Goal: Task Accomplishment & Management: Use online tool/utility

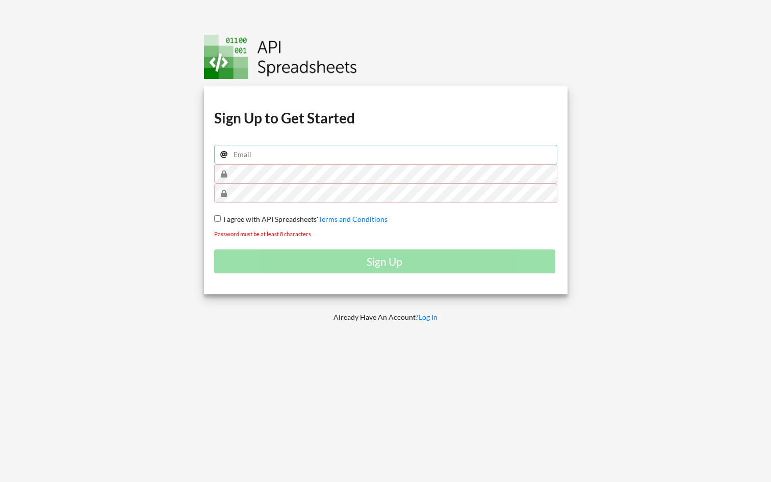
click at [288, 145] on input "email" at bounding box center [385, 154] width 343 height 19
type input "r.sahani231676@gmail.com"
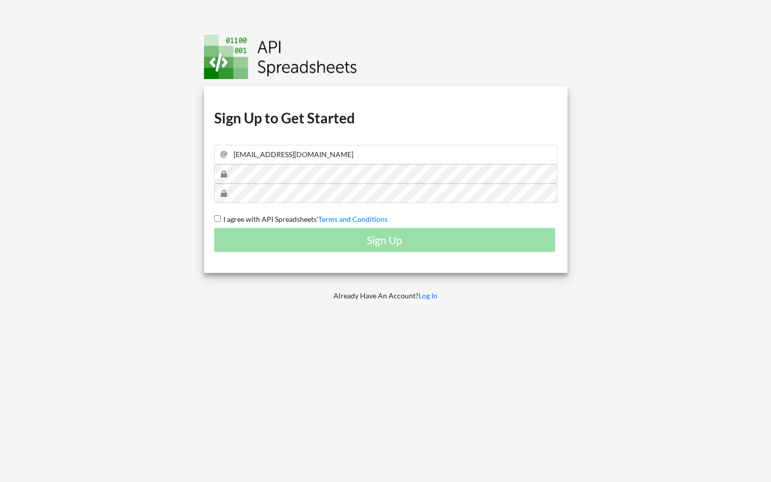
click at [215, 217] on input "I agree with API Spreadsheets' Terms and Conditions" at bounding box center [217, 218] width 7 height 7
checkbox input "true"
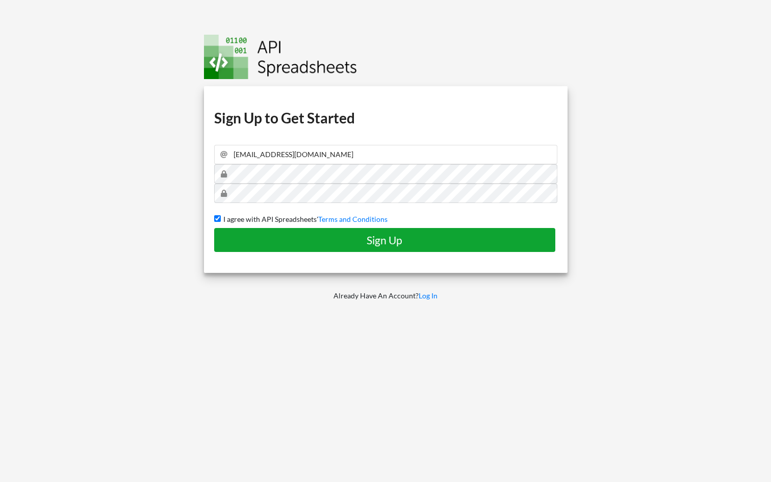
click at [302, 239] on h4 "Sign Up" at bounding box center [385, 239] width 320 height 13
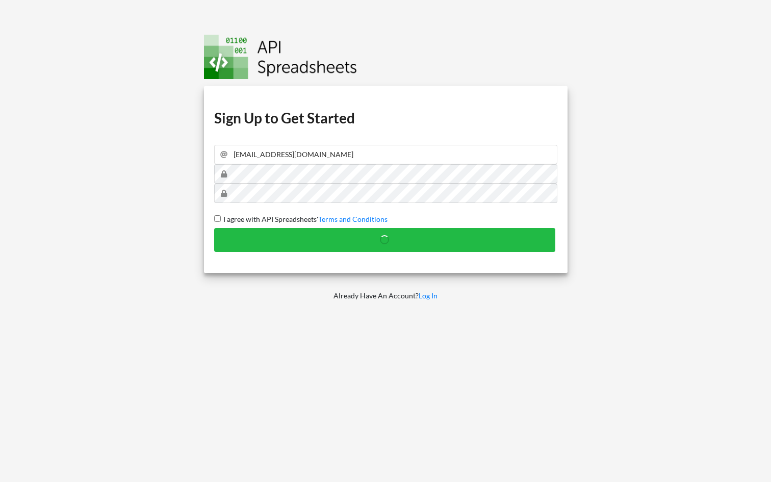
checkbox input "false"
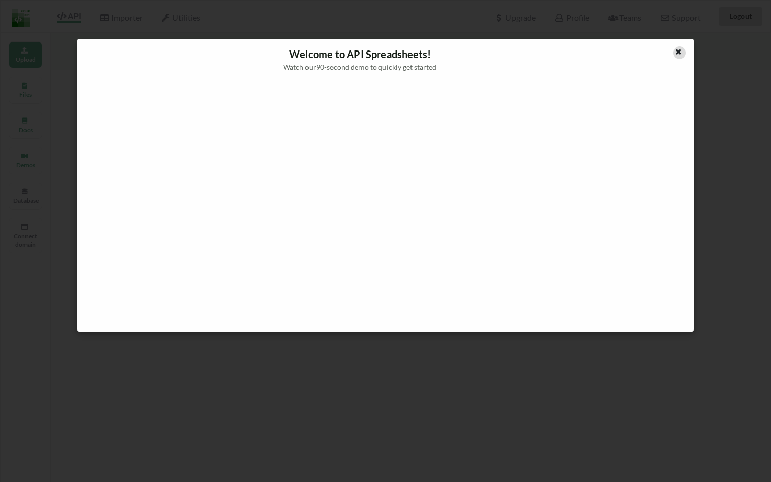
click at [682, 53] on div at bounding box center [679, 52] width 13 height 13
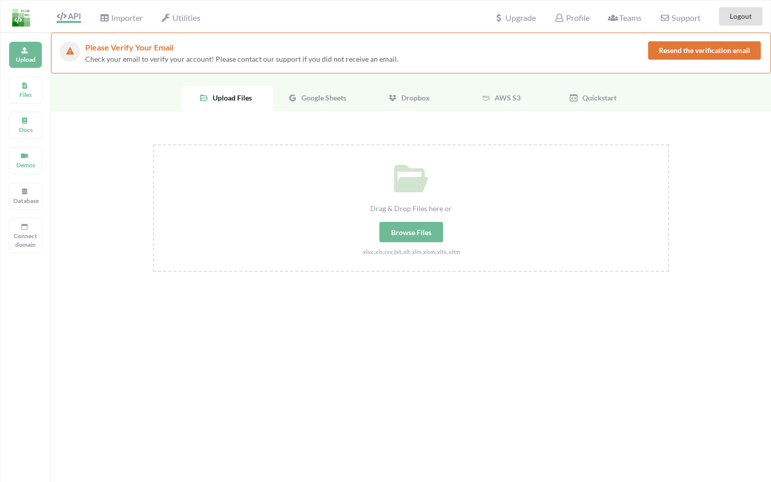
click at [712, 53] on button "Resend the verification email" at bounding box center [704, 50] width 113 height 18
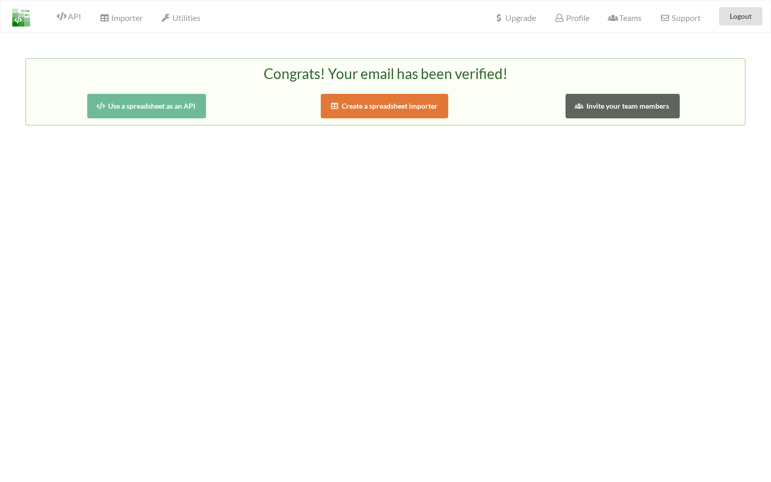
click at [170, 108] on button "Use a spreadsheet as an API" at bounding box center [146, 106] width 119 height 24
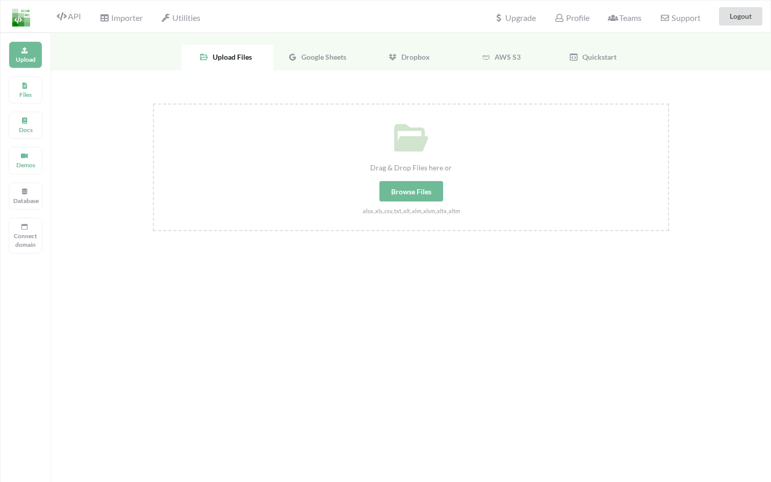
click at [335, 57] on span "Google Sheets" at bounding box center [321, 57] width 49 height 9
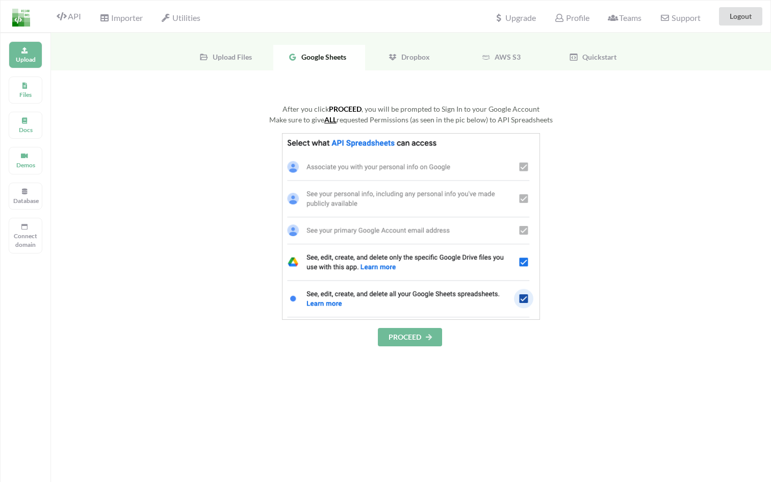
click at [217, 54] on span "Upload Files" at bounding box center [229, 57] width 43 height 9
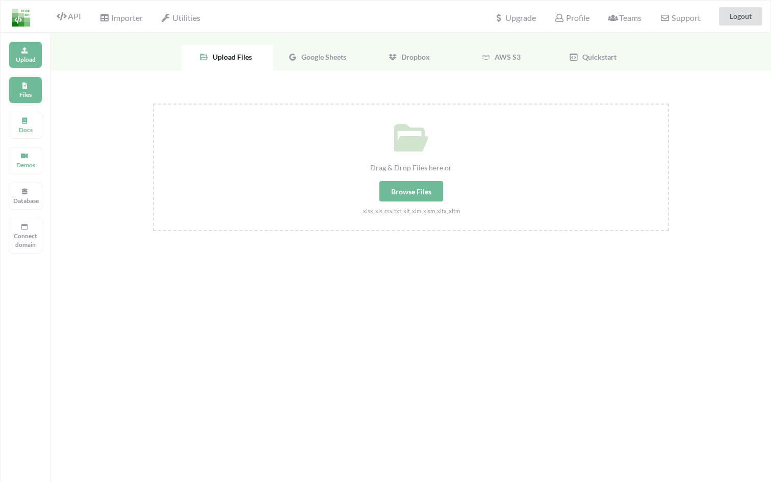
click at [31, 94] on p "Files" at bounding box center [25, 94] width 24 height 9
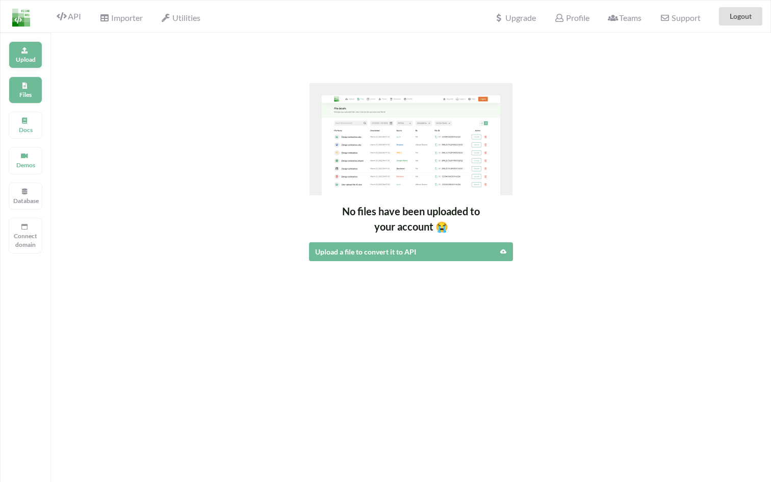
click at [25, 52] on icon at bounding box center [24, 49] width 7 height 6
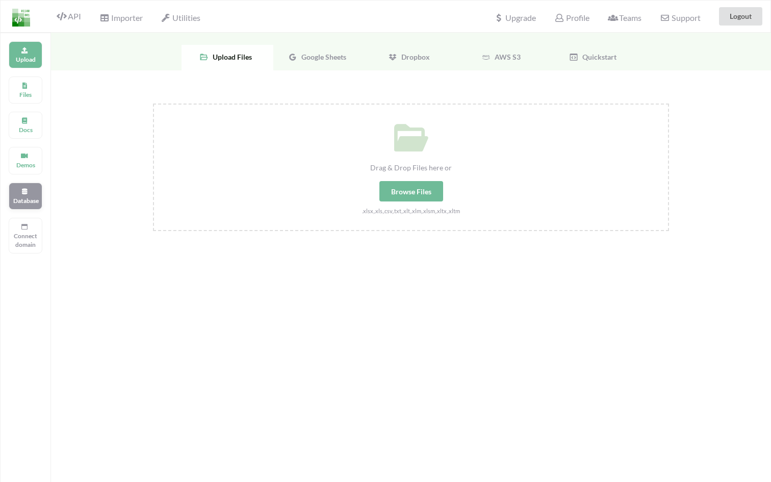
click at [29, 199] on p "Database" at bounding box center [25, 200] width 24 height 9
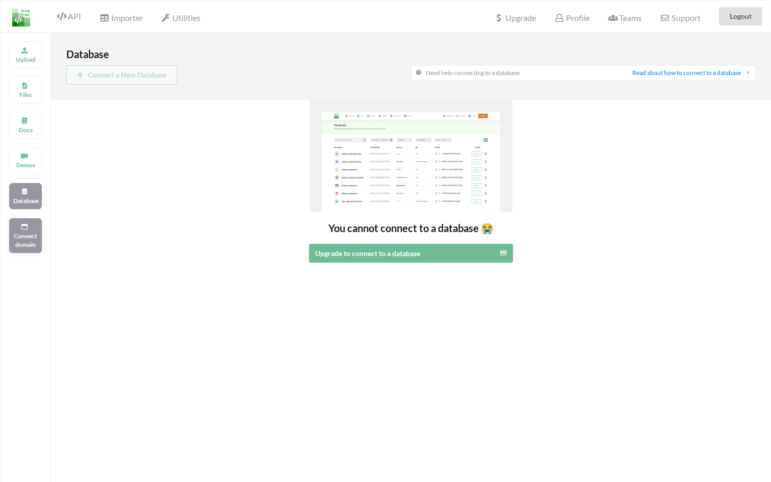
click at [39, 233] on div "Connect domain" at bounding box center [26, 236] width 34 height 36
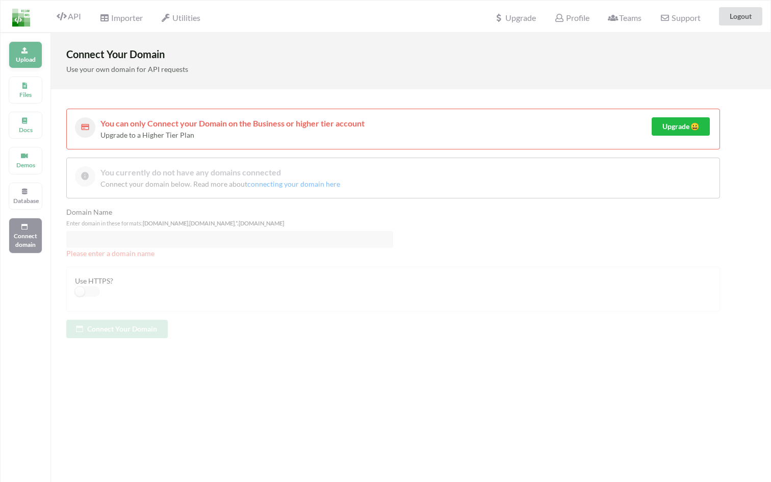
click at [33, 47] on div "Upload" at bounding box center [26, 54] width 34 height 27
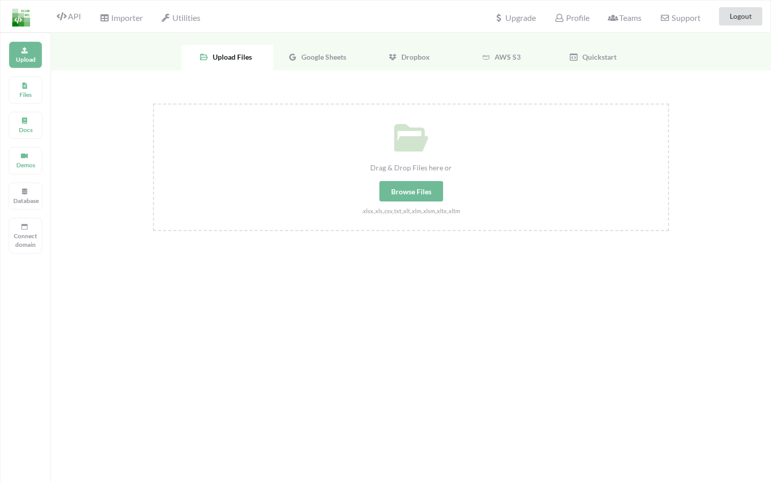
click at [342, 60] on span "Google Sheets" at bounding box center [321, 57] width 49 height 9
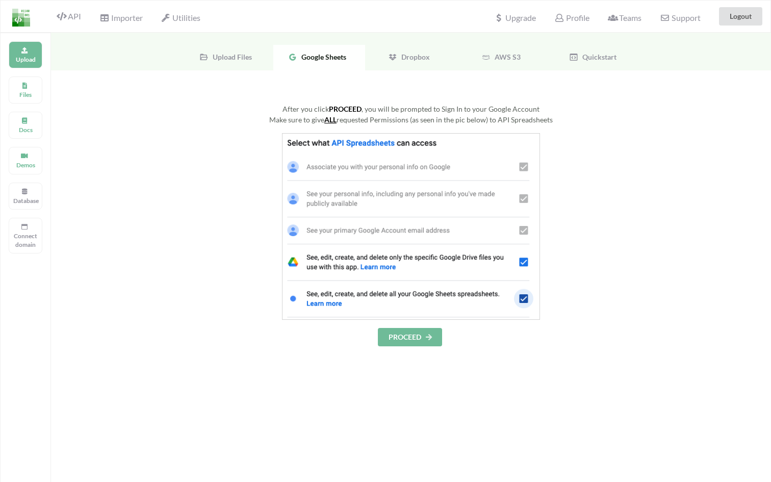
click at [230, 56] on span "Upload Files" at bounding box center [229, 57] width 43 height 9
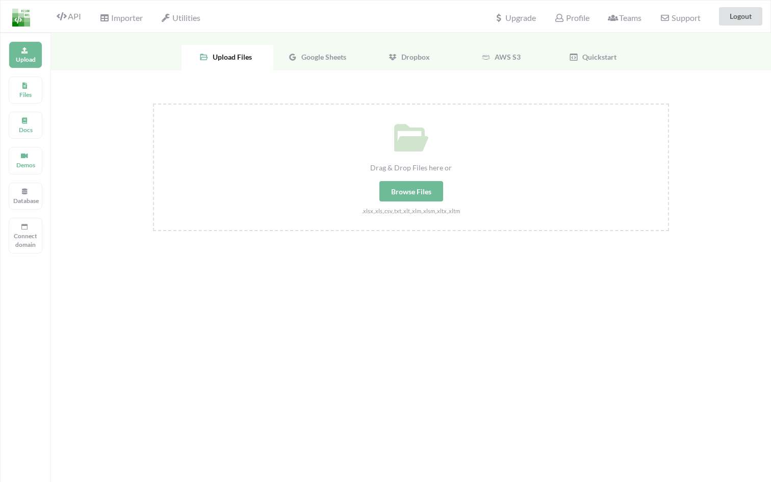
click at [410, 191] on div "Browse Files" at bounding box center [411, 191] width 64 height 20
click at [153, 103] on input "Drag & Drop Files here or Browse Files .xlsx,.xls,.csv,.txt,.xlt,.xlm,.xlsm,.xl…" at bounding box center [153, 103] width 0 height 0
click at [431, 187] on div "Browse Files" at bounding box center [411, 191] width 64 height 20
click at [153, 103] on input "Drag & Drop Files here or Browse Files .xlsx,.xls,.csv,.txt,.xlt,.xlm,.xlsm,.xl…" at bounding box center [153, 103] width 0 height 0
type input "C:\fakepath\Outing Tracker.xlsx"
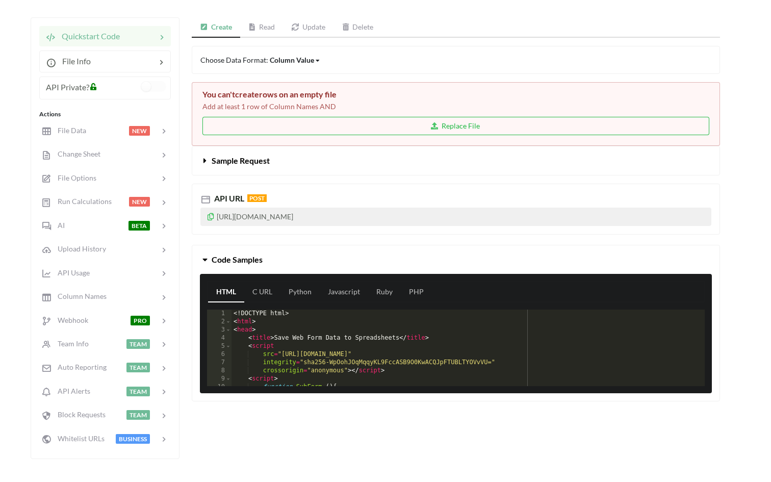
scroll to position [124, 0]
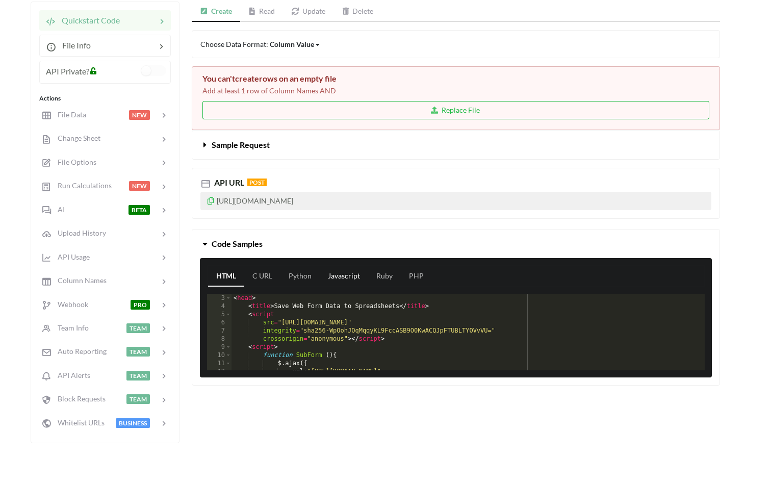
click at [352, 275] on link "Javascript" at bounding box center [344, 276] width 48 height 20
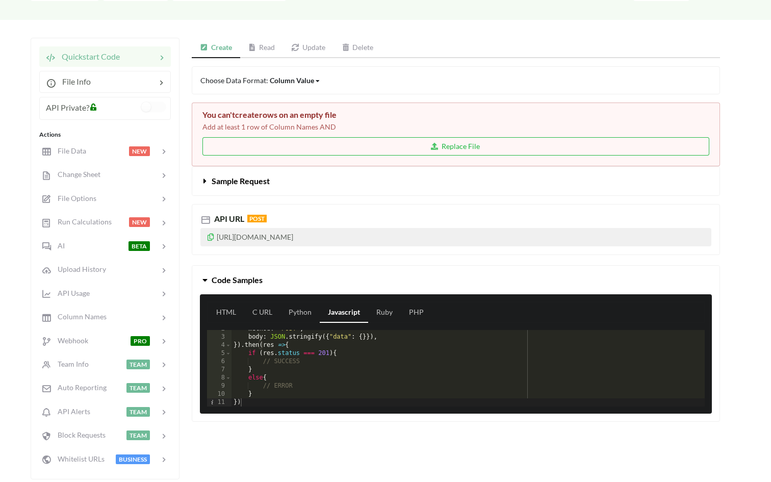
scroll to position [92, 0]
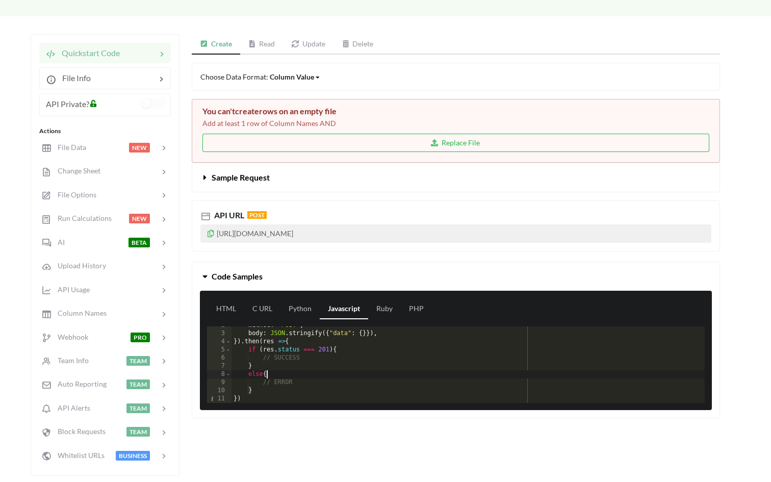
click at [486, 377] on div "method : "POST" , body : JSON . stringify ({ "data" : { }}) , }) . then ( res =…" at bounding box center [467, 367] width 473 height 93
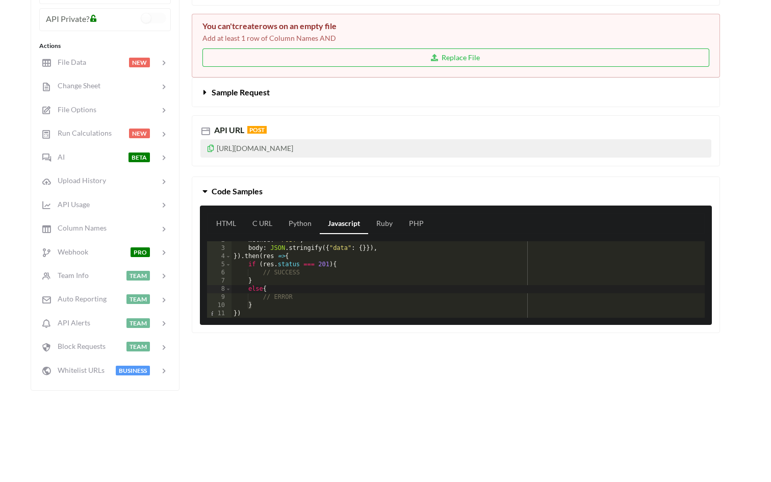
scroll to position [171, 0]
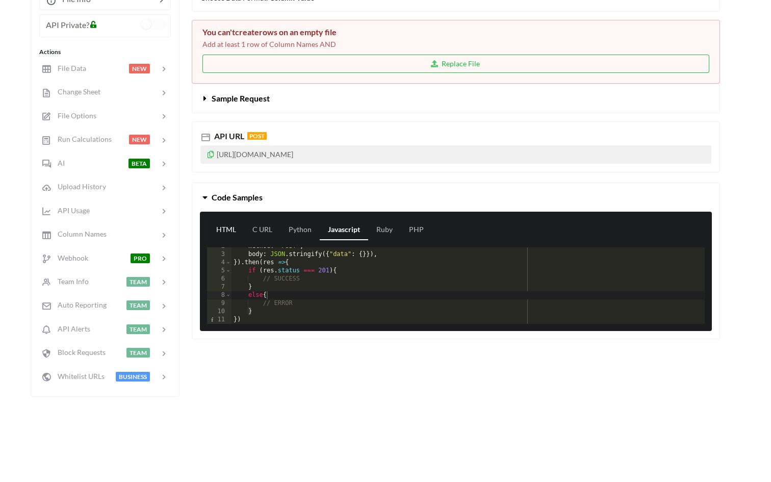
click at [234, 236] on link "HTML" at bounding box center [226, 230] width 36 height 20
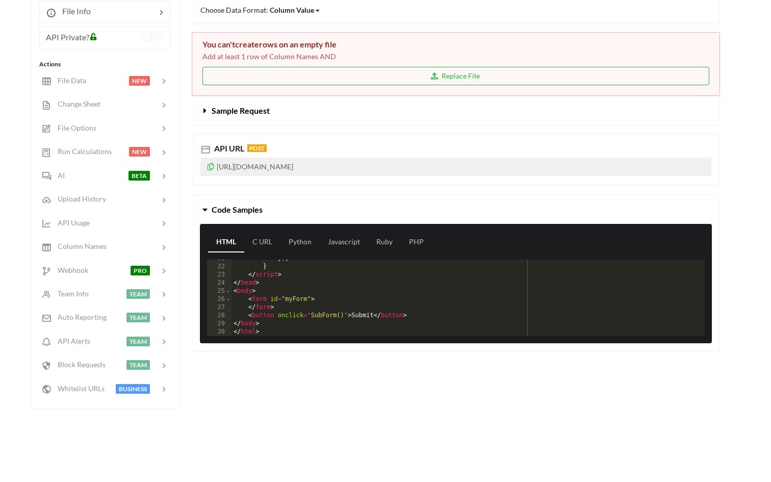
scroll to position [154, 0]
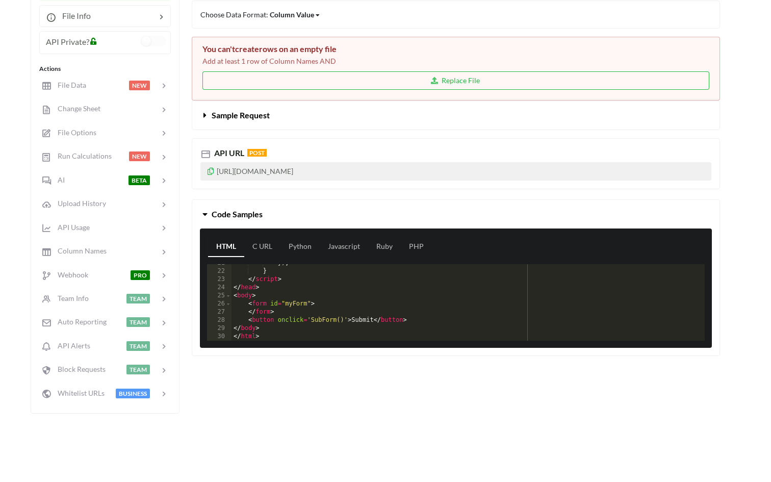
click at [204, 116] on icon at bounding box center [205, 113] width 10 height 8
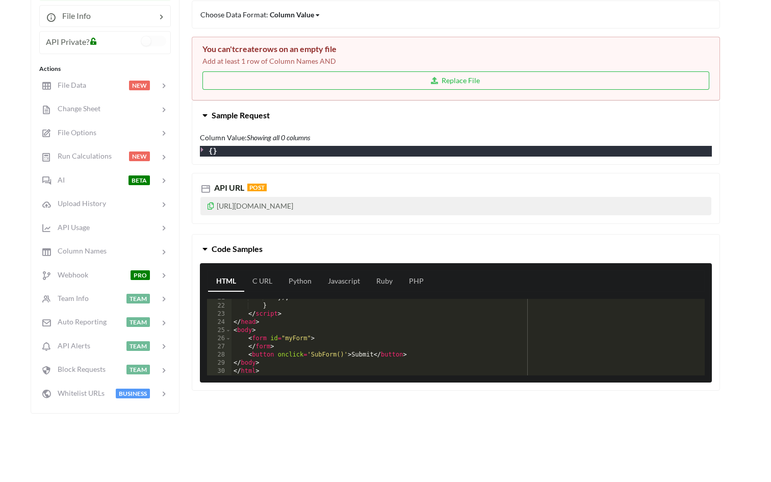
click at [207, 117] on icon at bounding box center [205, 113] width 10 height 8
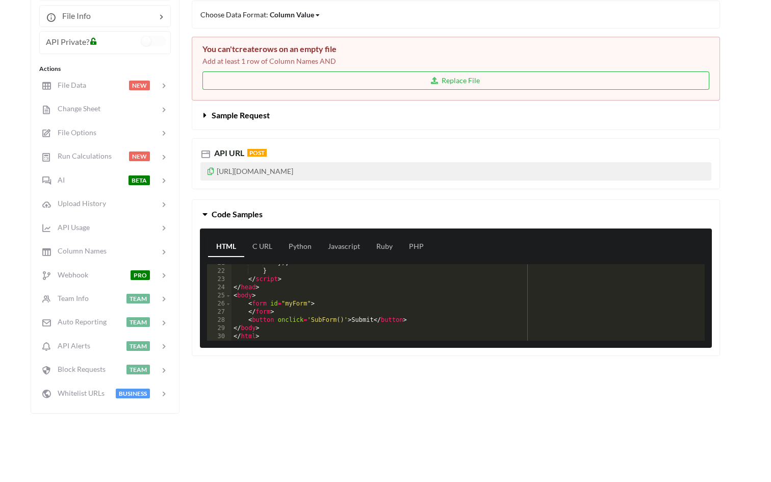
click at [207, 116] on icon at bounding box center [205, 113] width 10 height 8
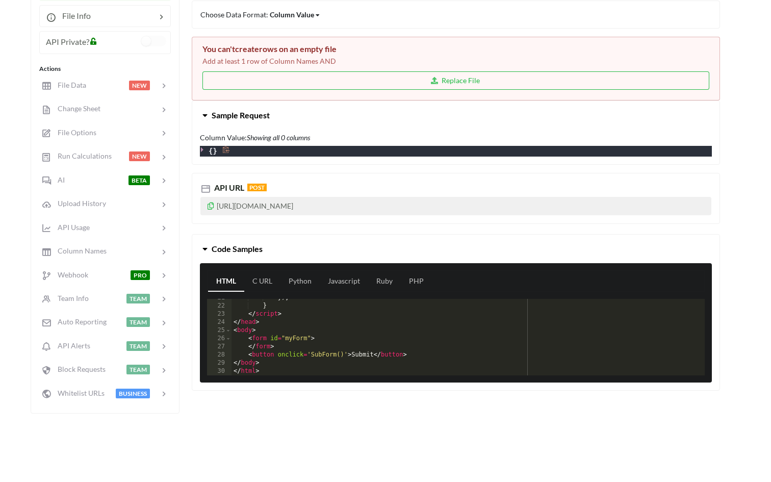
click at [203, 149] on icon at bounding box center [203, 149] width 7 height 7
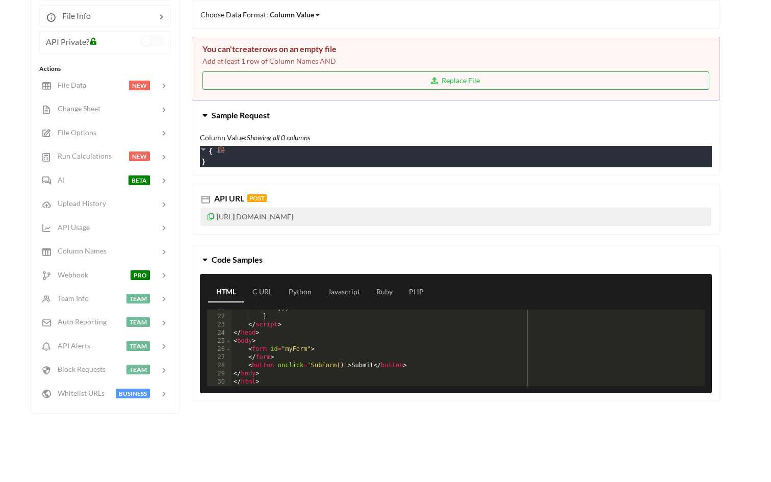
click at [203, 149] on icon at bounding box center [203, 149] width 5 height 3
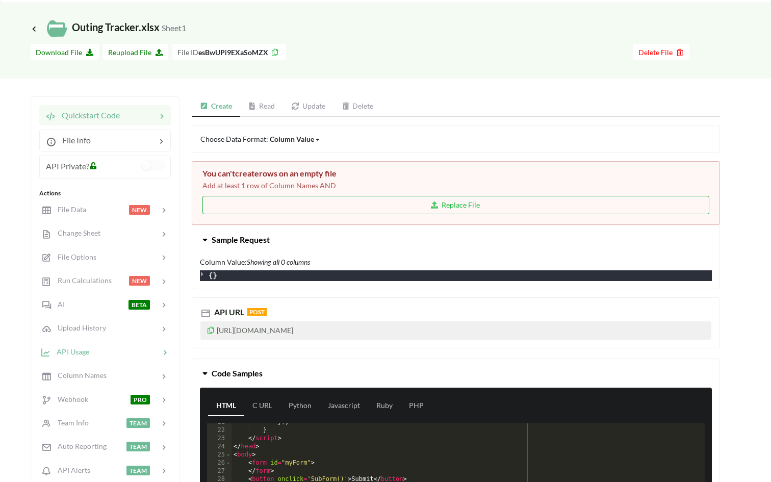
scroll to position [13, 0]
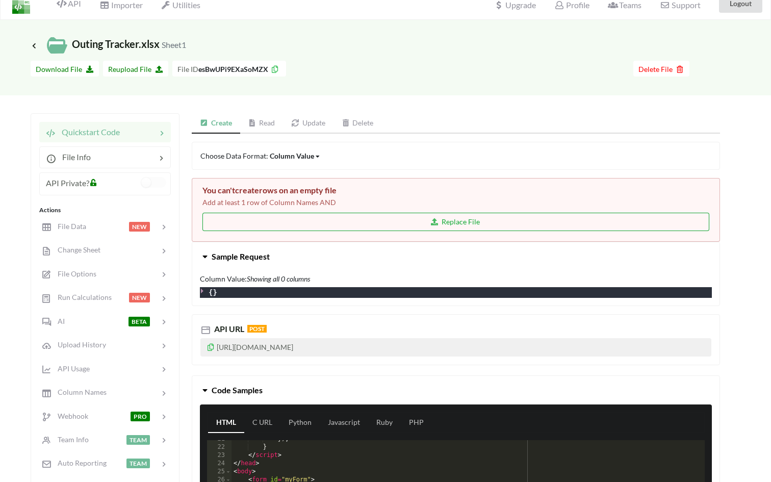
click at [450, 226] on button "Replace File" at bounding box center [455, 222] width 507 height 18
type input "C:\fakepath\Outing Tracker (1).xlsx"
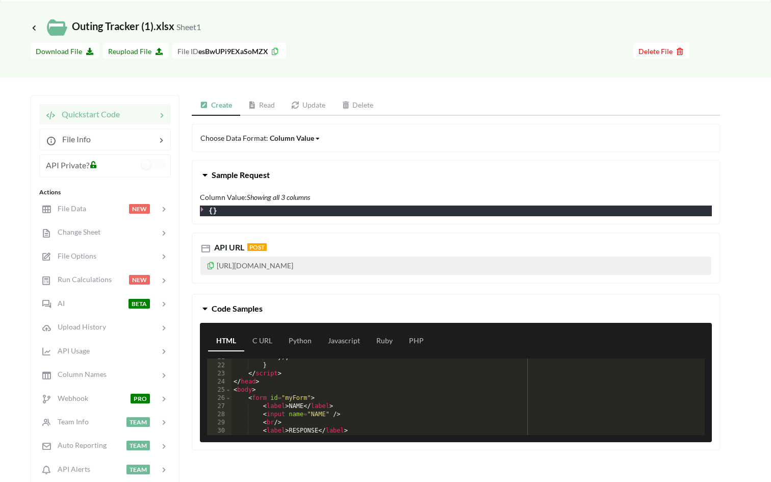
scroll to position [0, 0]
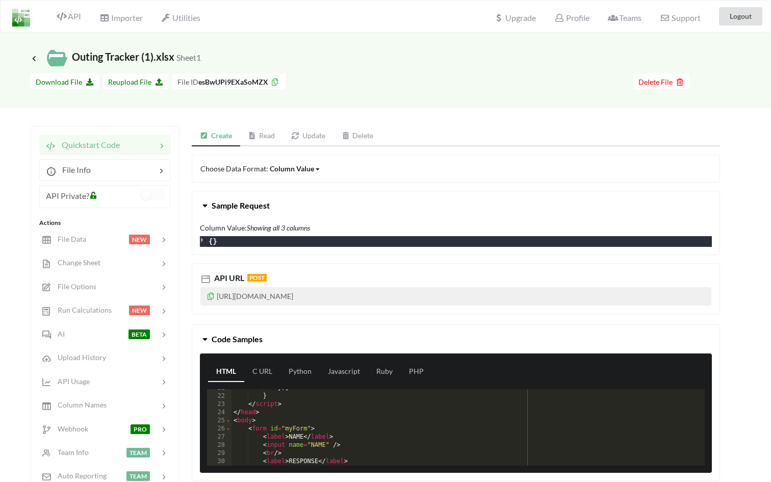
click at [279, 228] on icon "Showing all 3 columns" at bounding box center [278, 227] width 63 height 9
click at [207, 207] on icon at bounding box center [205, 203] width 10 height 8
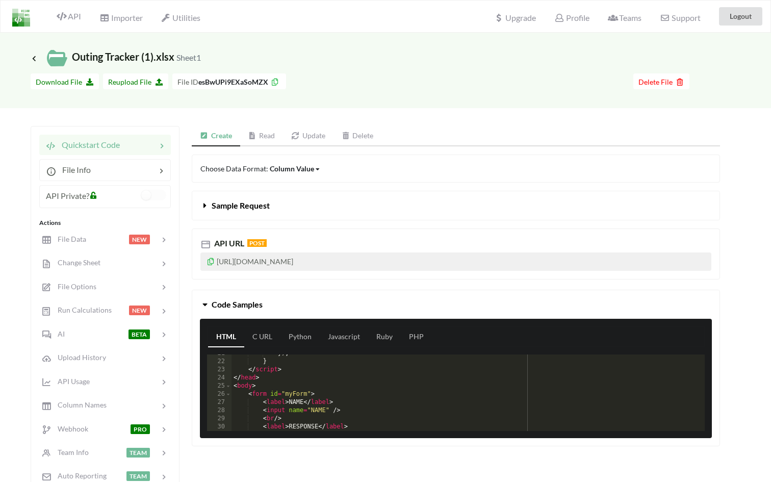
click at [207, 207] on icon at bounding box center [205, 203] width 10 height 8
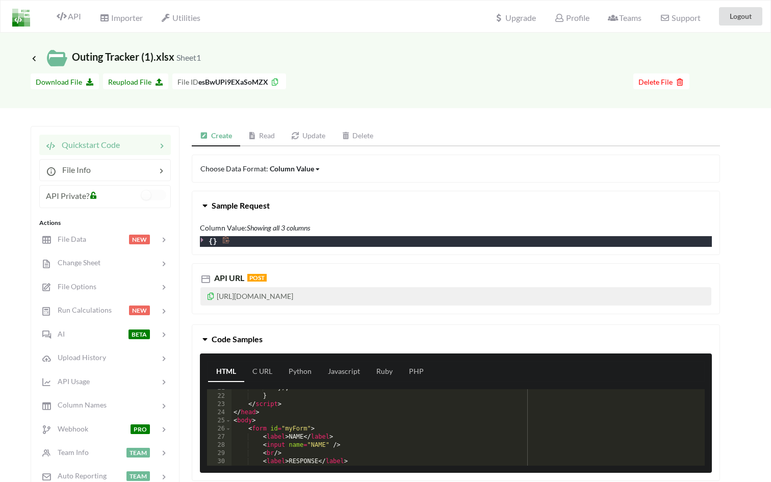
click at [202, 241] on icon at bounding box center [203, 239] width 7 height 7
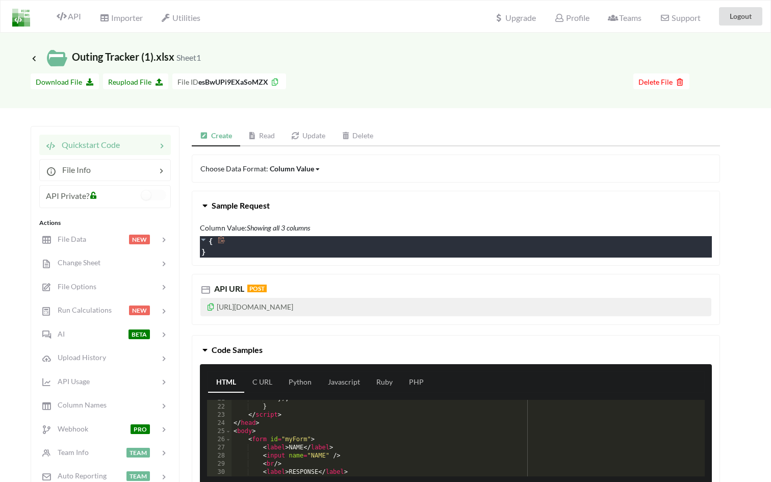
click at [202, 239] on icon at bounding box center [203, 240] width 5 height 3
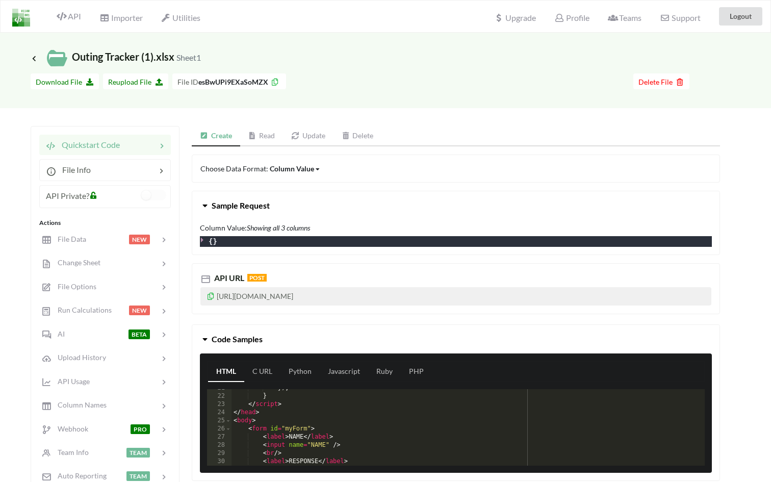
click at [304, 168] on div "Column Value" at bounding box center [292, 168] width 44 height 11
click at [265, 135] on link "Read" at bounding box center [261, 136] width 43 height 20
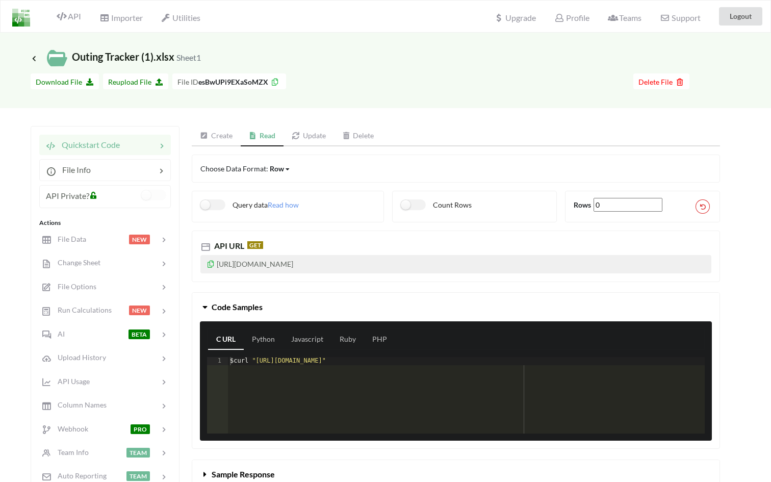
click at [265, 135] on link "Read" at bounding box center [262, 136] width 43 height 20
click at [216, 136] on link "Create" at bounding box center [216, 136] width 49 height 20
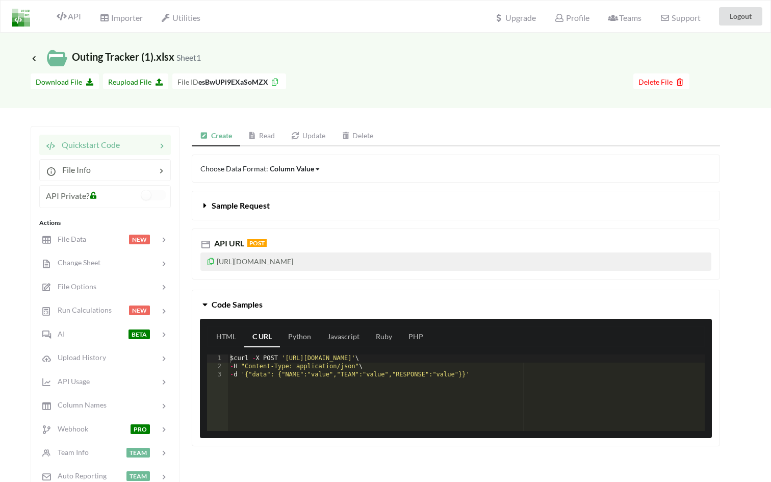
click at [321, 135] on link "Update" at bounding box center [308, 136] width 50 height 20
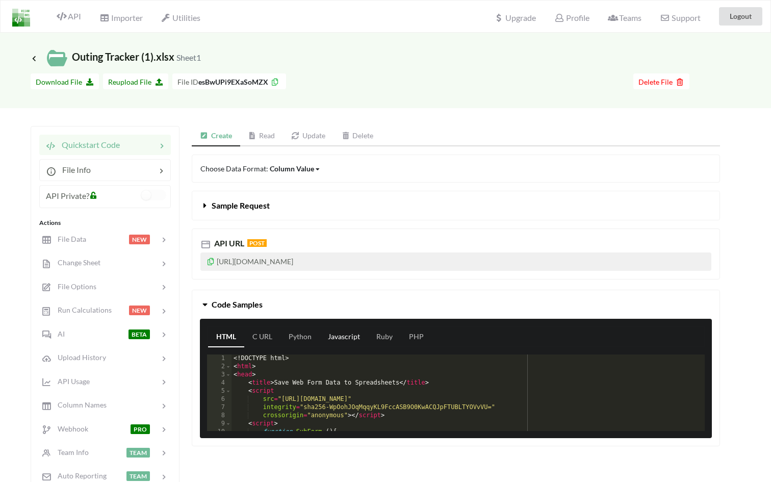
click at [352, 340] on link "Javascript" at bounding box center [344, 337] width 48 height 20
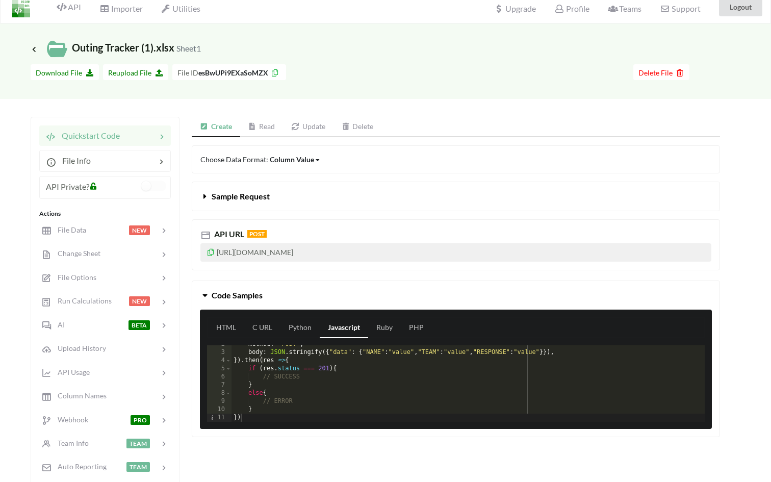
scroll to position [15, 0]
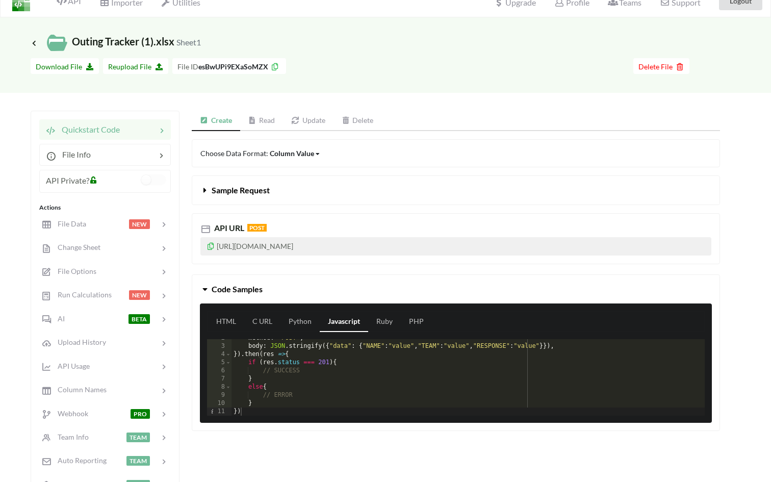
click at [320, 385] on div "method : "POST" , body : JSON . stringify ({ "data" : { "NAME" : "value" , "TEA…" at bounding box center [467, 380] width 473 height 93
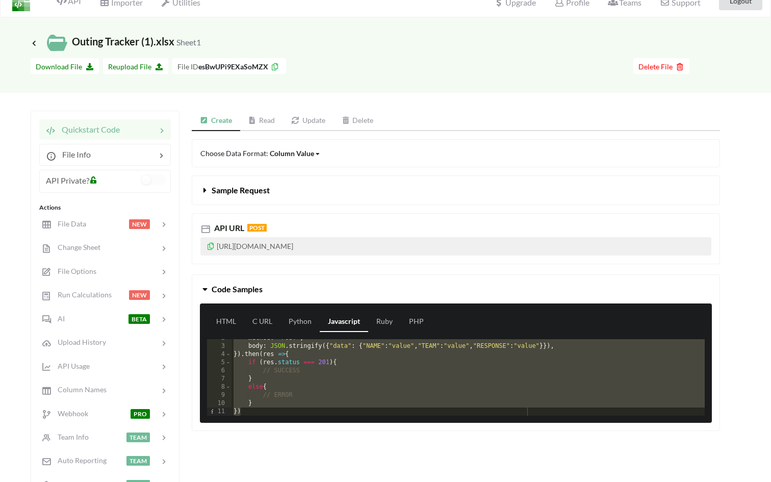
scroll to position [0, 0]
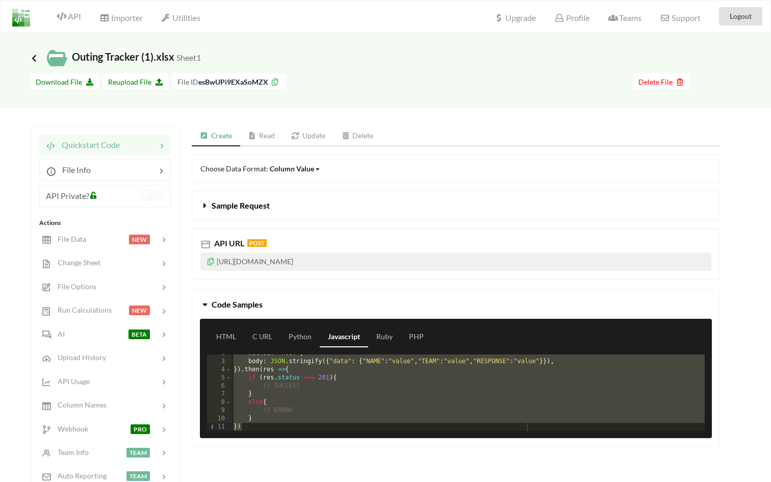
click at [34, 56] on icon at bounding box center [34, 58] width 9 height 8
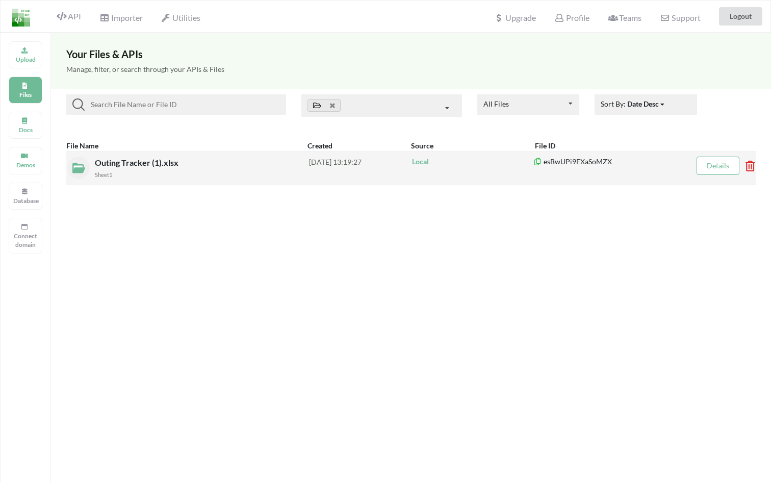
click at [137, 165] on span "Outing Tracker (1).xlsx" at bounding box center [138, 163] width 86 height 10
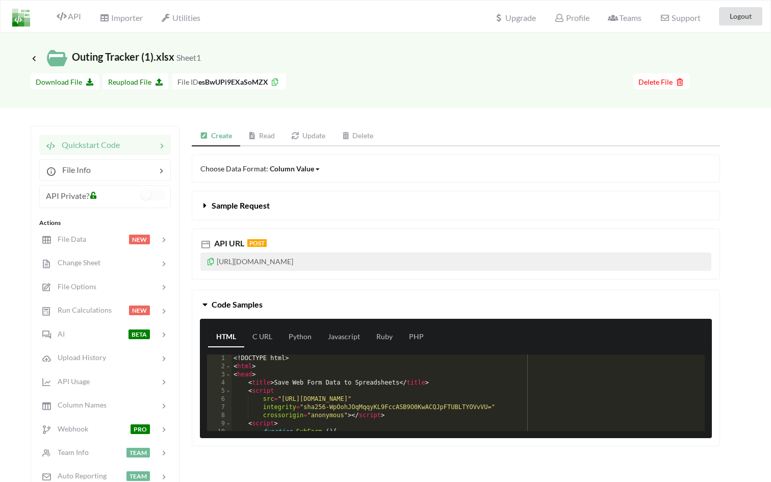
click at [271, 138] on link "Read" at bounding box center [261, 136] width 43 height 20
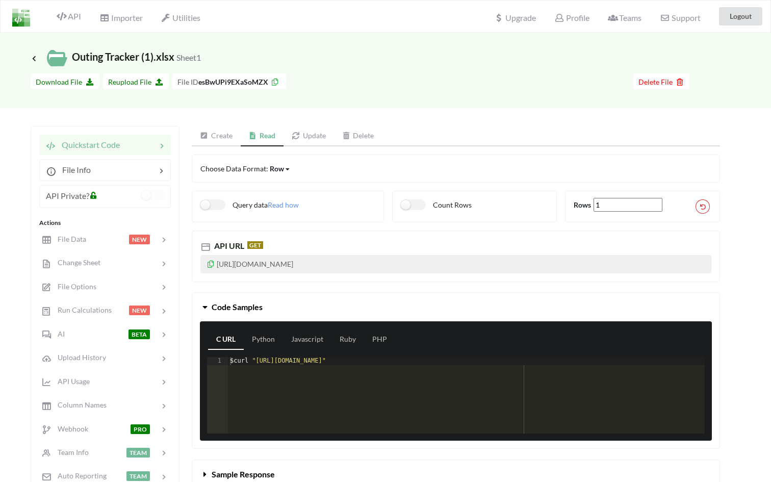
click at [310, 138] on link "Update" at bounding box center [308, 136] width 50 height 20
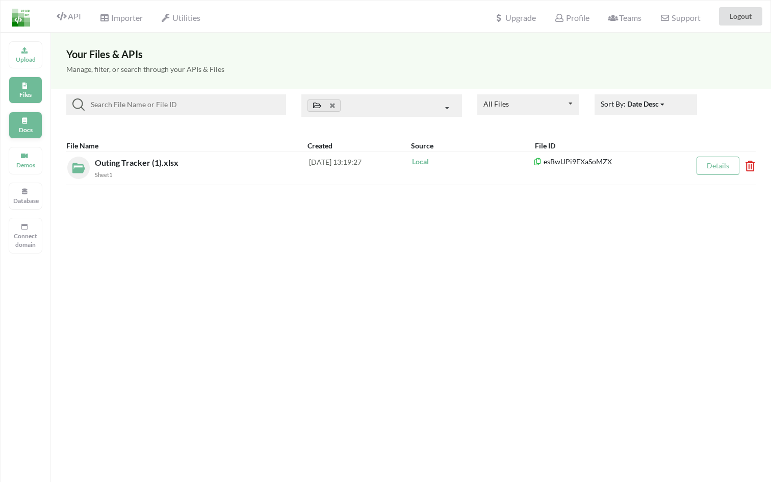
click at [28, 136] on div "Docs" at bounding box center [26, 125] width 34 height 27
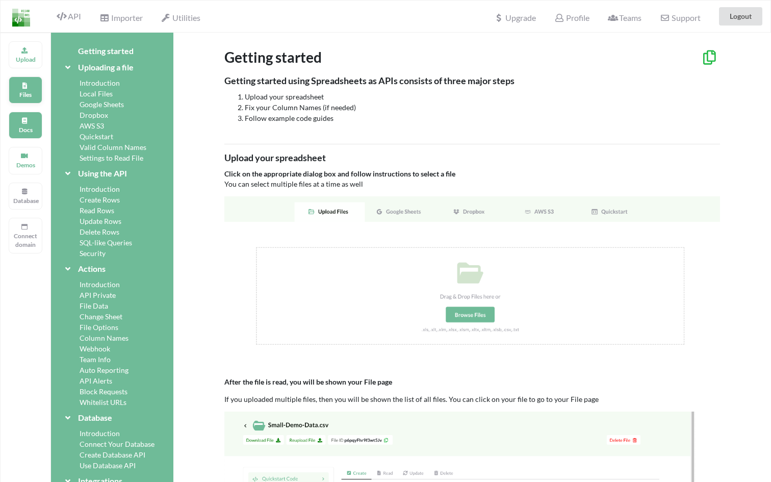
click at [28, 83] on icon at bounding box center [24, 84] width 7 height 6
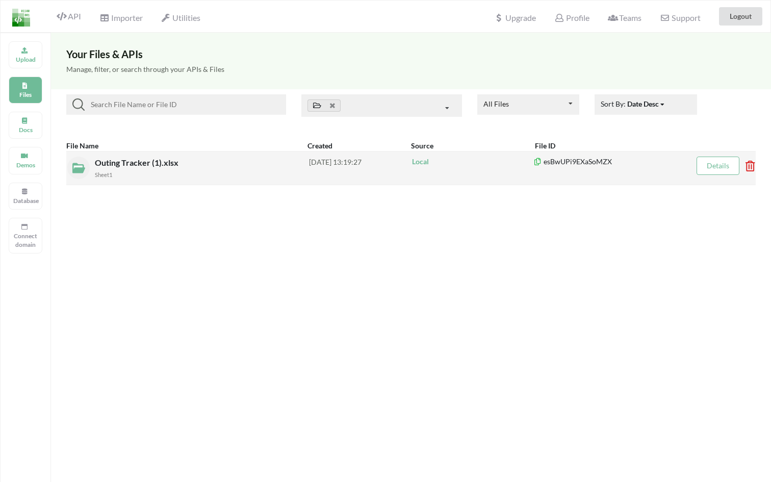
click at [723, 167] on link "Details" at bounding box center [718, 165] width 22 height 9
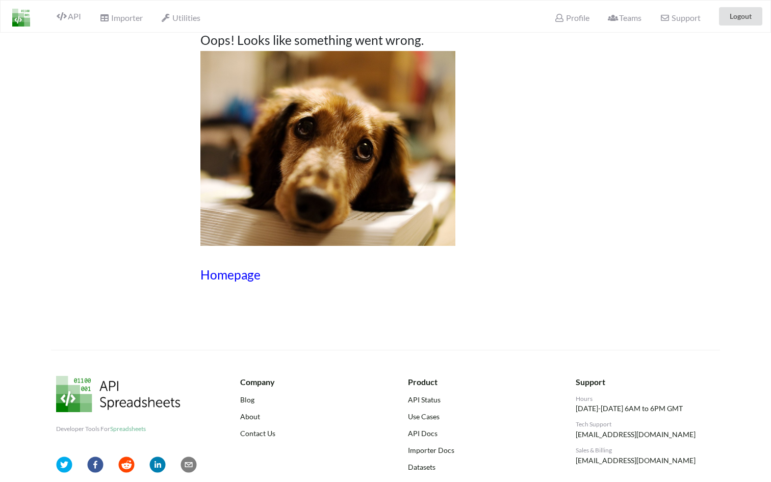
click at [242, 278] on h3 "Homepage" at bounding box center [385, 274] width 370 height 15
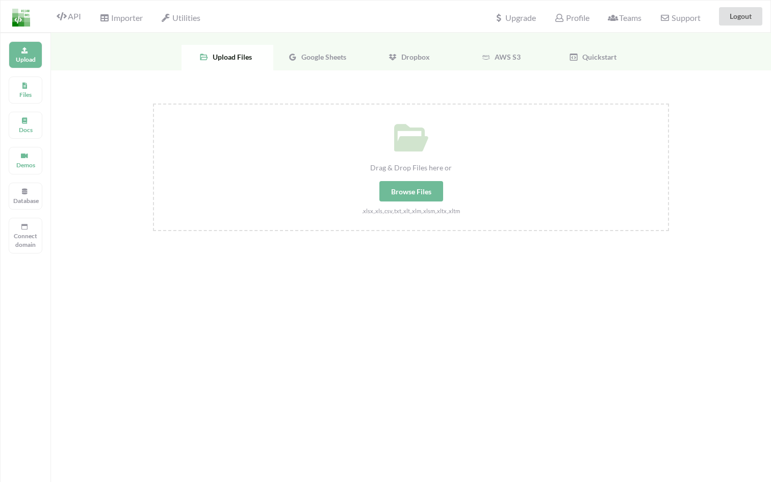
click at [327, 57] on span "Google Sheets" at bounding box center [321, 57] width 49 height 9
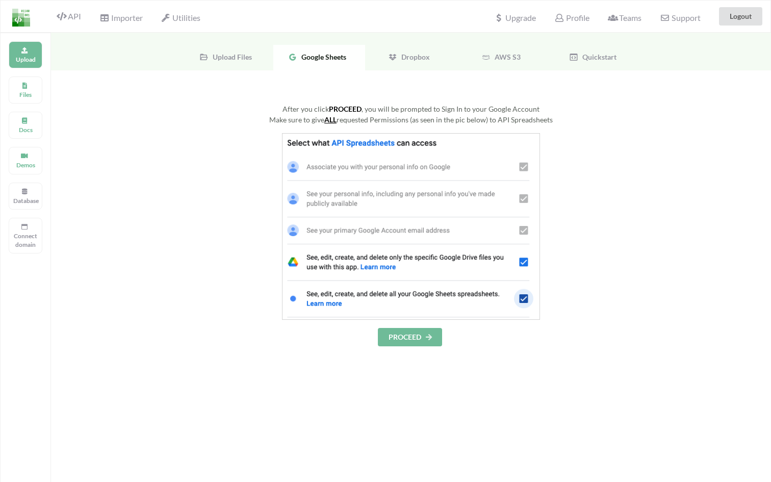
click at [414, 54] on span "Dropbox" at bounding box center [413, 57] width 33 height 9
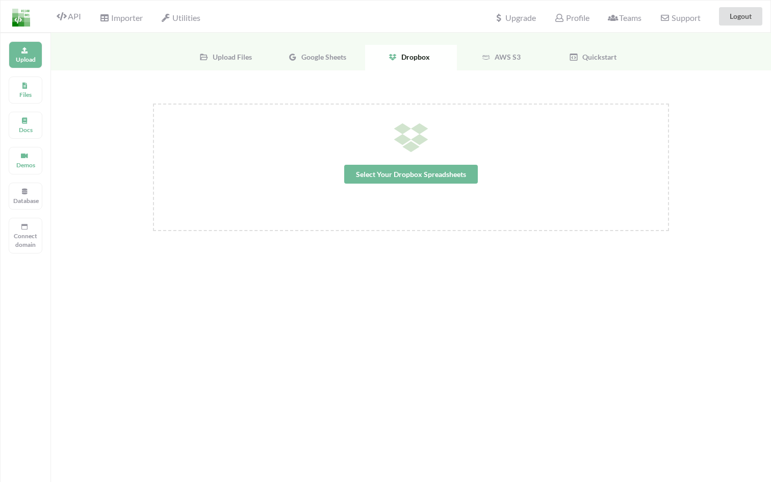
click at [239, 56] on span "Upload Files" at bounding box center [229, 57] width 43 height 9
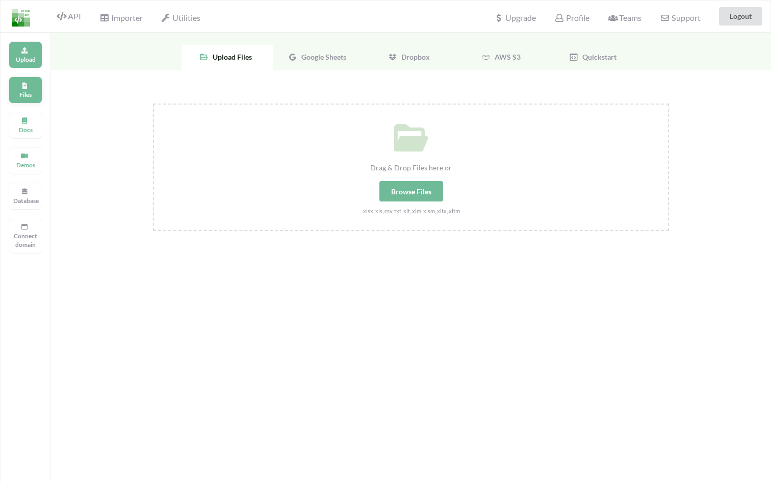
click at [26, 92] on p "Files" at bounding box center [25, 94] width 24 height 9
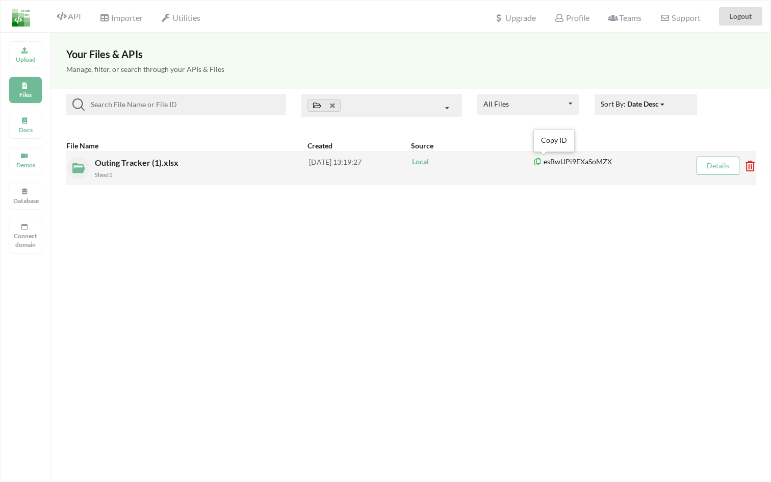
click at [539, 164] on icon at bounding box center [537, 160] width 9 height 7
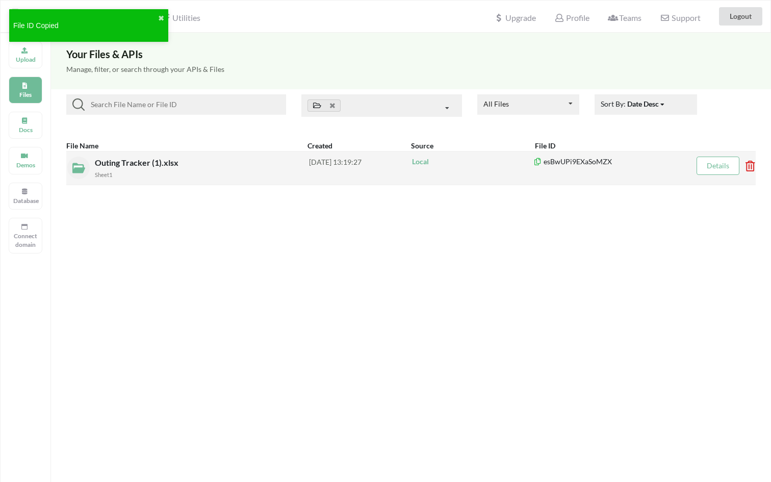
click at [590, 163] on p "esBwUPi9EXaSoMZX" at bounding box center [607, 162] width 149 height 10
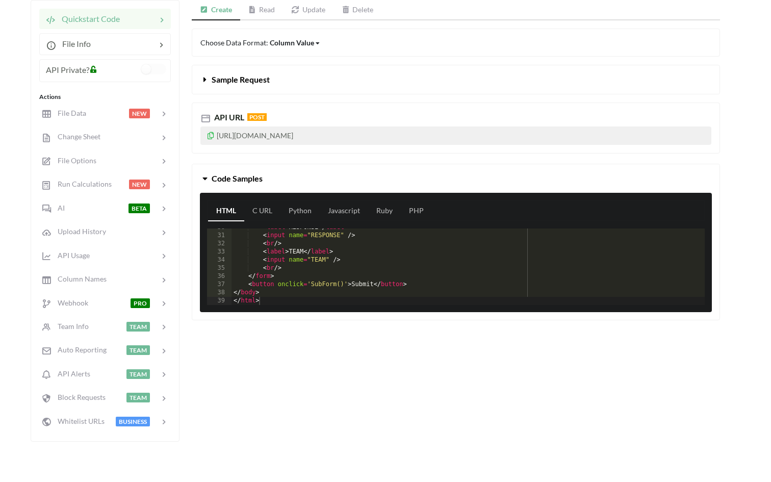
scroll to position [127, 0]
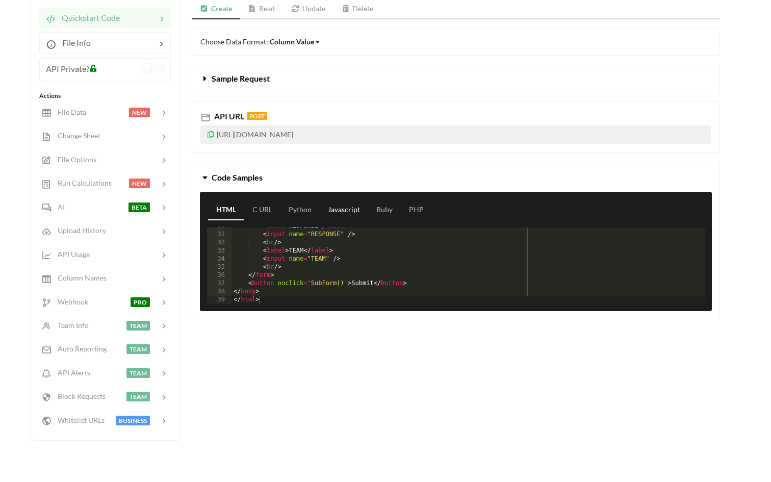
click at [345, 212] on link "Javascript" at bounding box center [344, 210] width 48 height 20
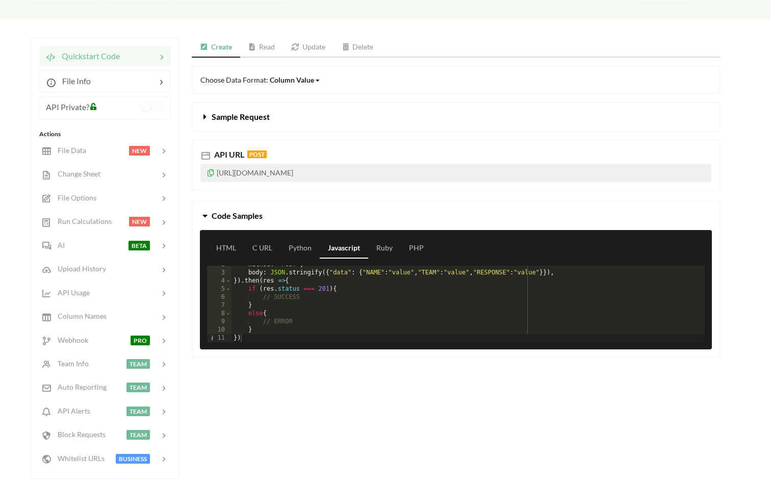
scroll to position [0, 0]
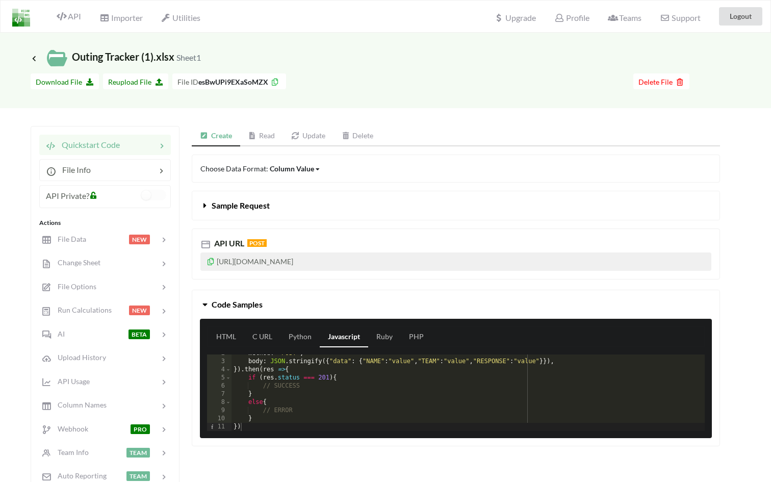
click at [163, 145] on icon at bounding box center [162, 145] width 10 height 12
click at [262, 137] on link "Read" at bounding box center [261, 136] width 43 height 20
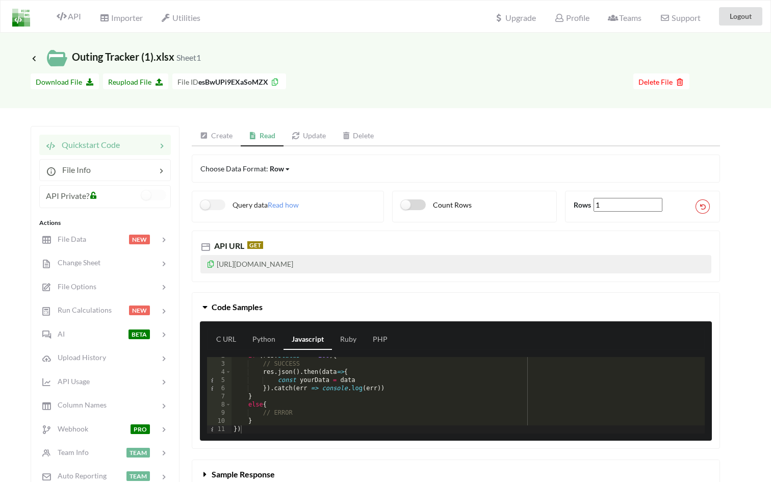
click at [424, 206] on label "Count Rows" at bounding box center [436, 204] width 71 height 11
click at [406, 207] on label "Count Rows" at bounding box center [436, 204] width 71 height 11
checkbox input "false"
click at [308, 266] on p "[URL][DOMAIN_NAME]" at bounding box center [455, 264] width 511 height 18
click at [279, 203] on span "Read how" at bounding box center [283, 204] width 31 height 9
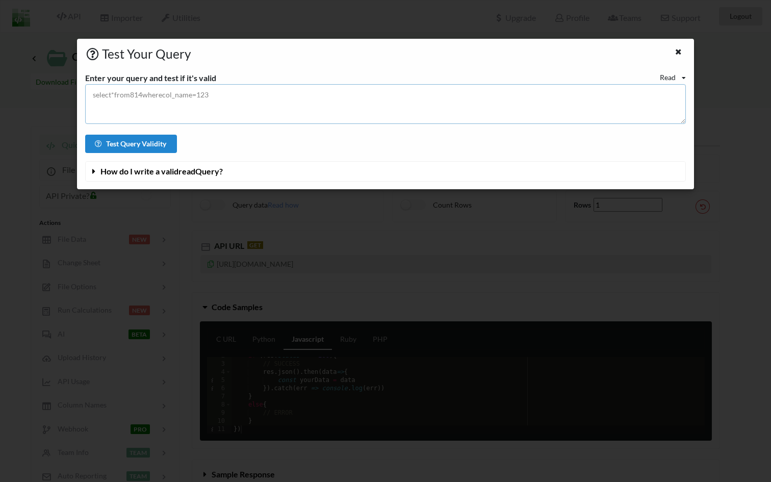
click at [250, 99] on textarea at bounding box center [385, 104] width 601 height 40
click at [157, 98] on textarea at bounding box center [385, 104] width 601 height 40
click at [156, 143] on button "Test Query Validity" at bounding box center [131, 144] width 92 height 18
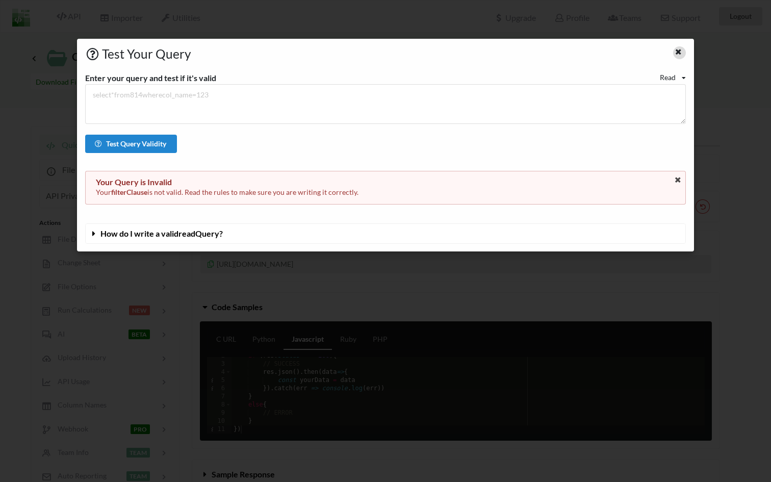
click at [678, 51] on icon at bounding box center [678, 50] width 9 height 7
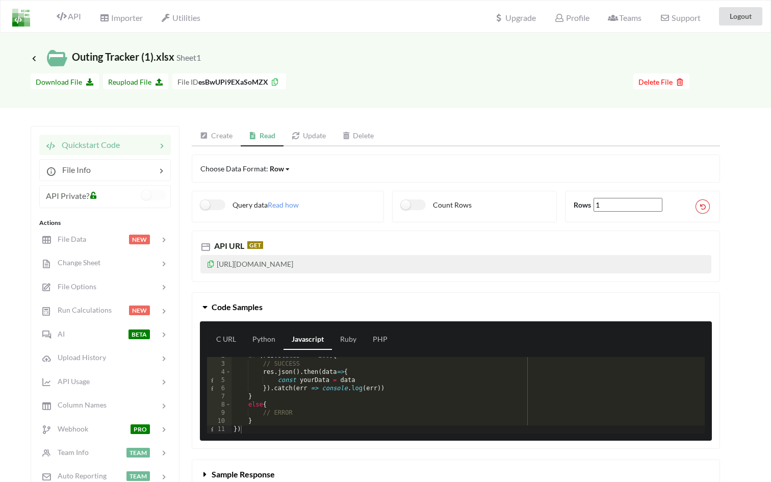
click at [308, 138] on link "Update" at bounding box center [308, 136] width 50 height 20
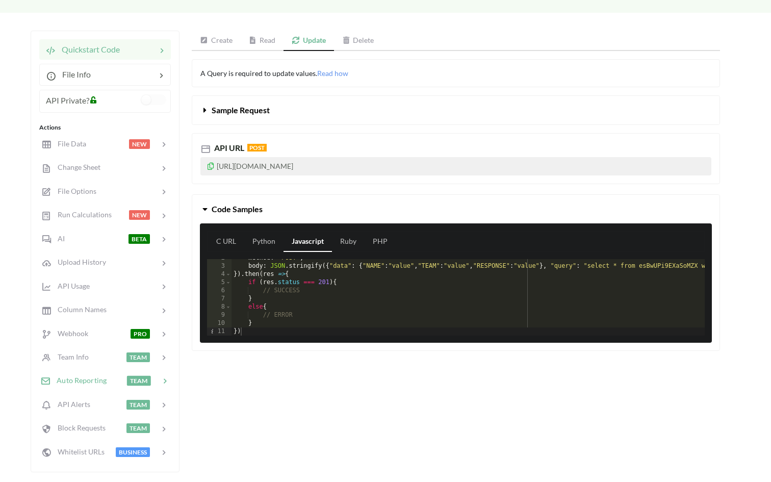
scroll to position [93, 0]
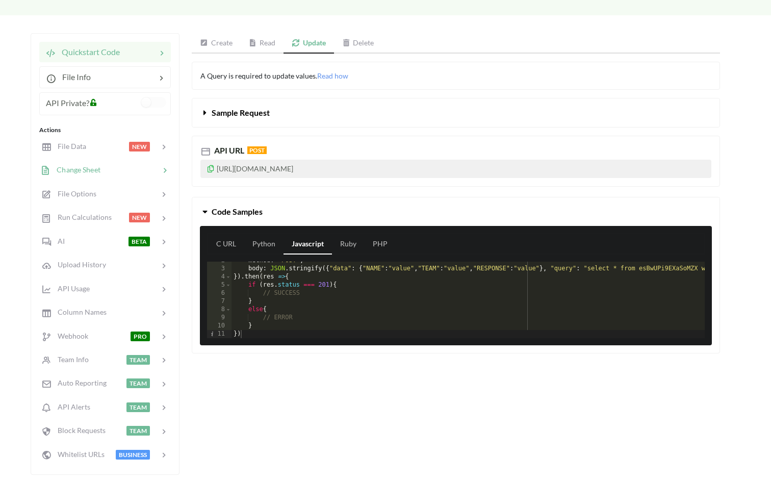
click at [106, 169] on div at bounding box center [129, 170] width 59 height 12
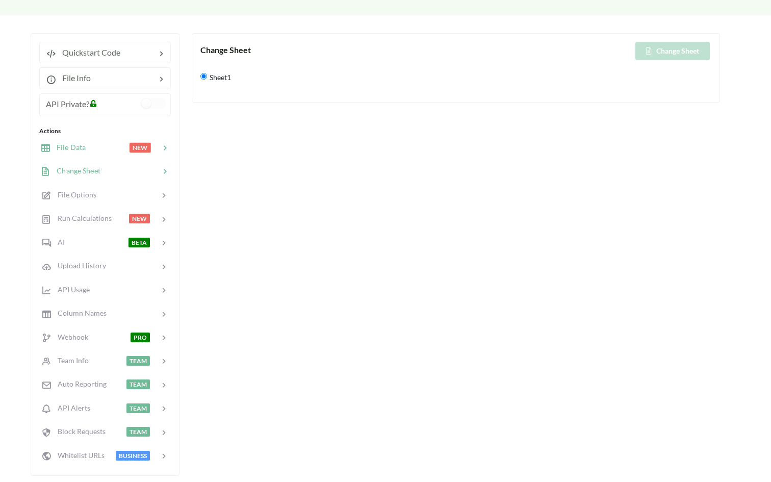
click at [83, 147] on span "File Data" at bounding box center [67, 147] width 35 height 9
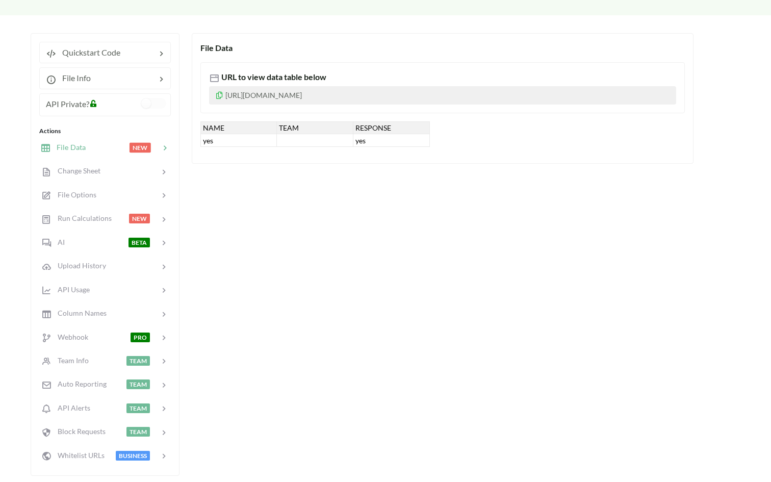
click at [165, 149] on icon at bounding box center [165, 148] width 10 height 10
click at [220, 143] on div "yes" at bounding box center [238, 140] width 76 height 13
click at [303, 139] on div at bounding box center [315, 140] width 76 height 13
click at [368, 138] on div "yes" at bounding box center [391, 140] width 76 height 13
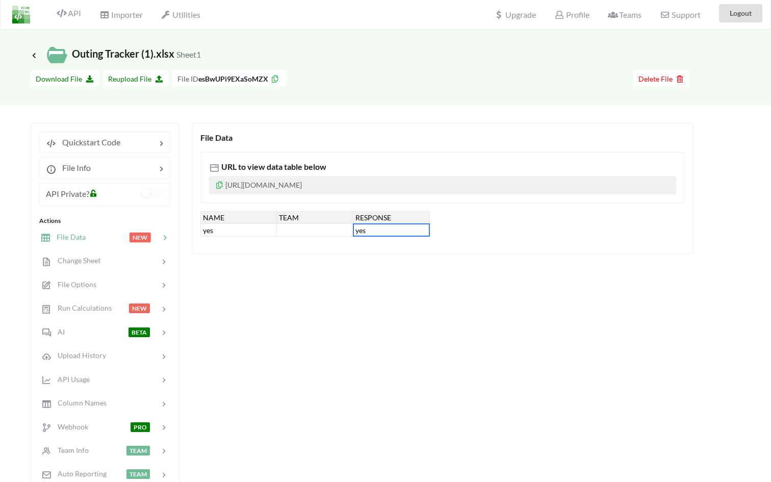
scroll to position [0, 0]
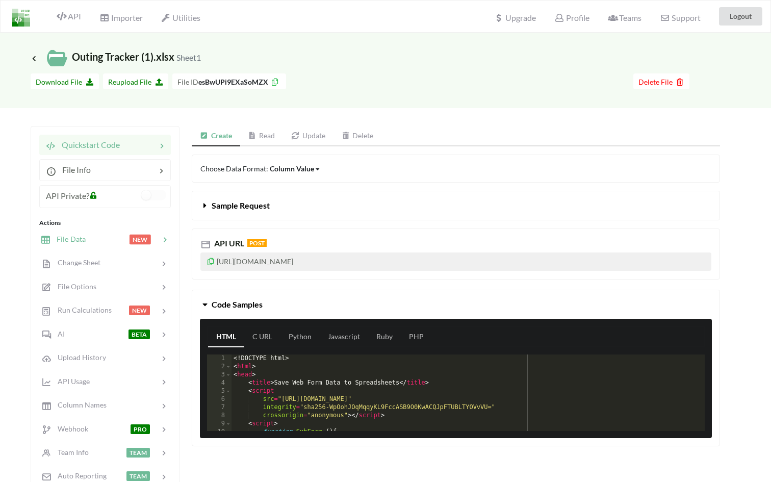
click at [163, 242] on icon at bounding box center [165, 239] width 10 height 10
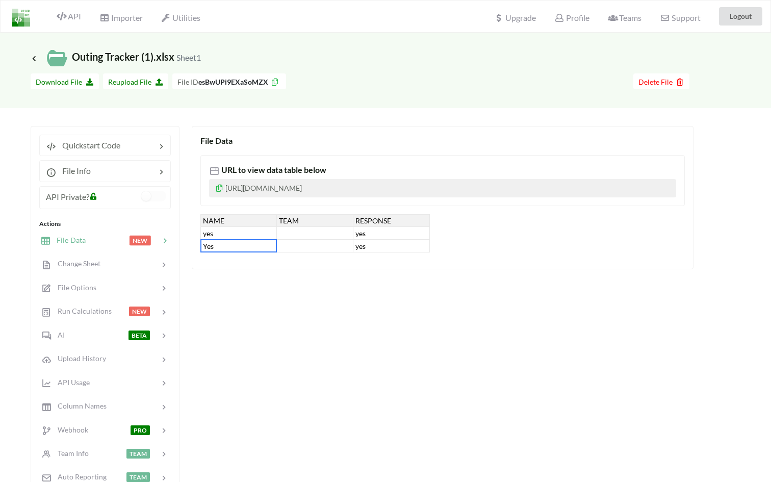
click at [221, 244] on div "Yes" at bounding box center [238, 246] width 76 height 13
